Goal: Information Seeking & Learning: Learn about a topic

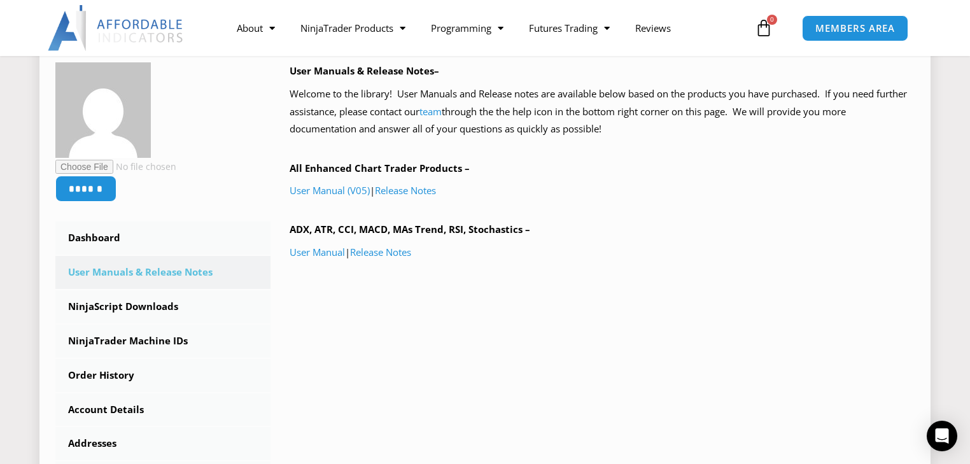
scroll to position [204, 0]
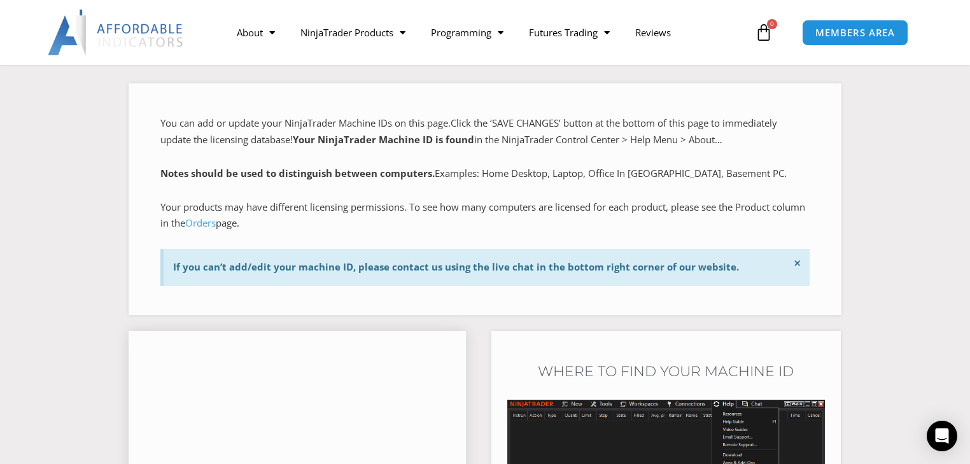
scroll to position [204, 0]
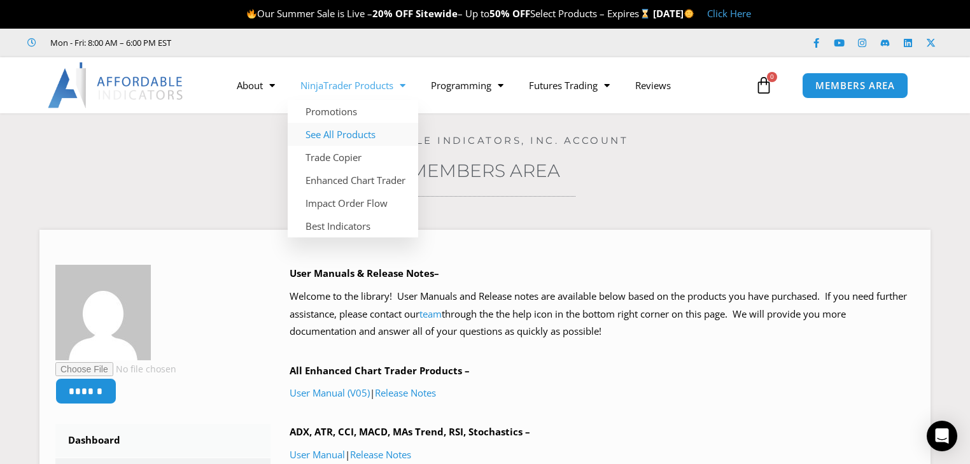
click at [361, 133] on link "See All Products" at bounding box center [353, 134] width 131 height 23
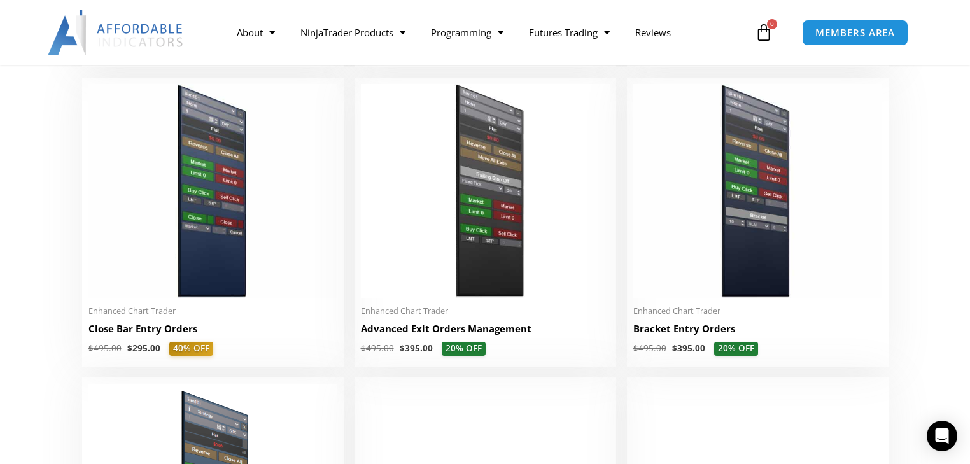
scroll to position [866, 0]
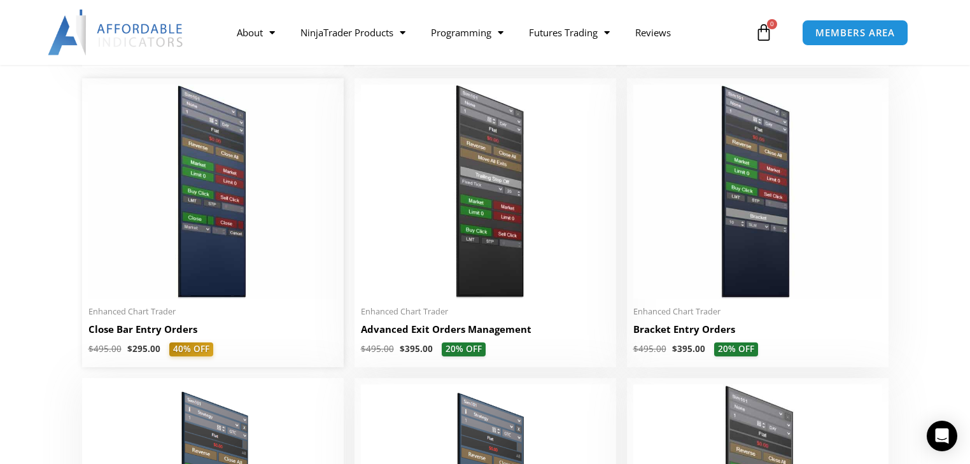
click at [202, 255] on img at bounding box center [212, 192] width 249 height 214
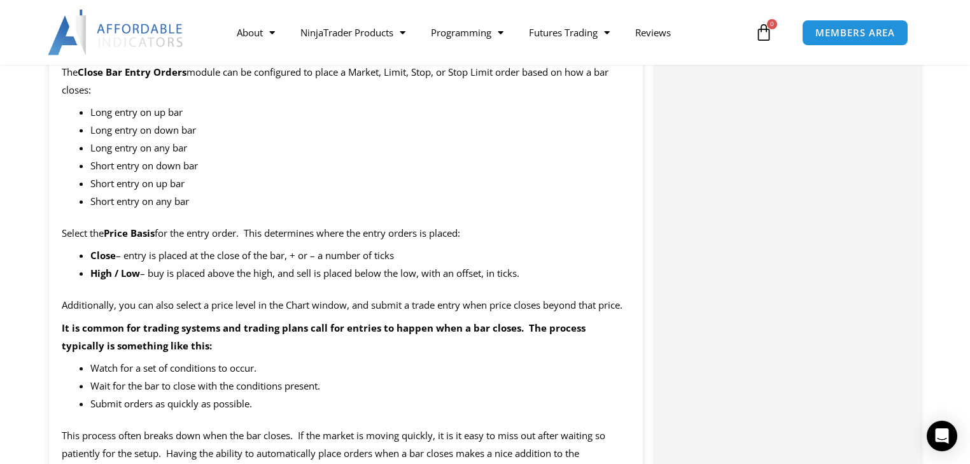
scroll to position [1222, 0]
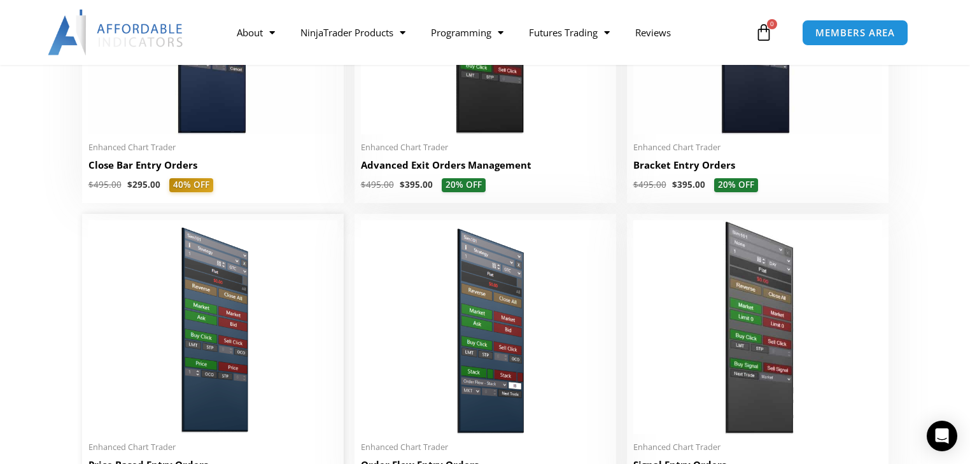
scroll to position [1121, 0]
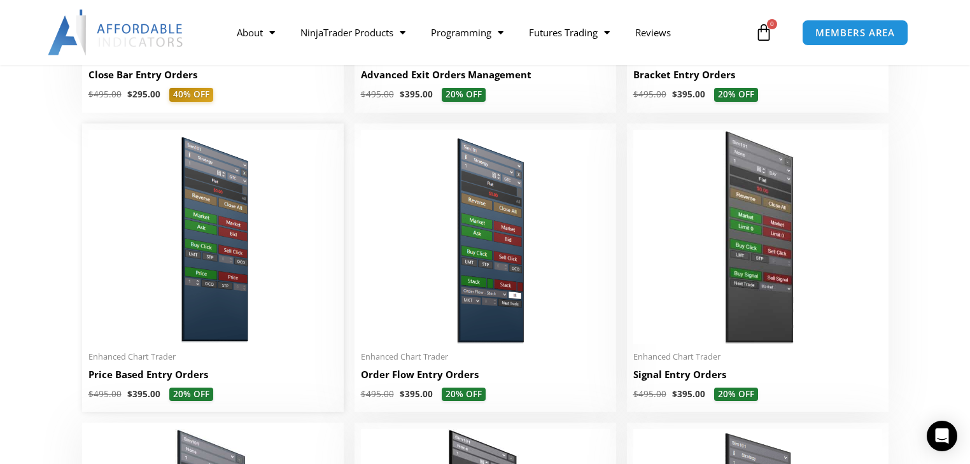
click at [168, 379] on h2 "Price Based Entry Orders" at bounding box center [212, 374] width 249 height 13
